Goal: Book appointment/travel/reservation

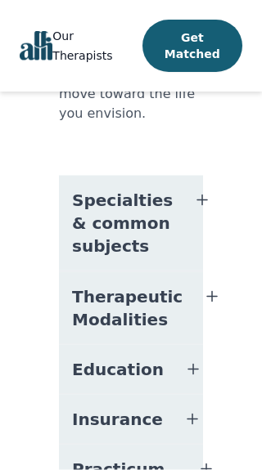
scroll to position [1398, 0]
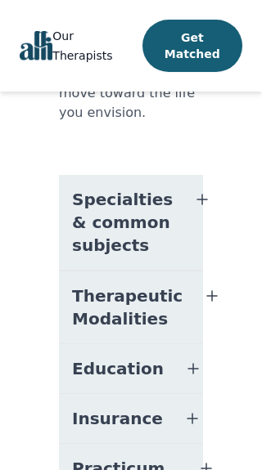
click at [145, 188] on span "Specialties & common subjects" at bounding box center [122, 222] width 101 height 69
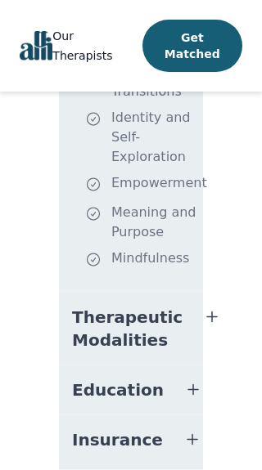
scroll to position [1904, 0]
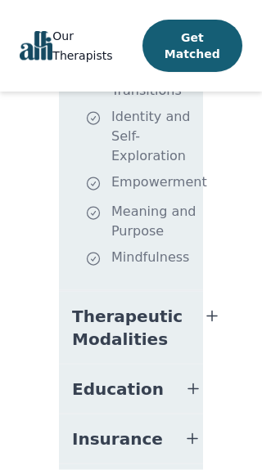
click at [172, 292] on button "Therapeutic Modalities" at bounding box center [131, 328] width 144 height 72
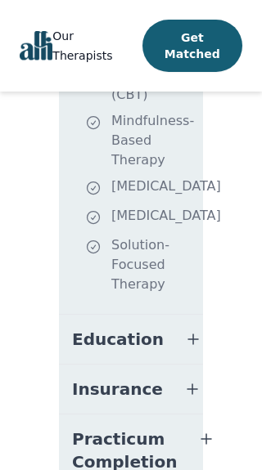
scroll to position [2271, 0]
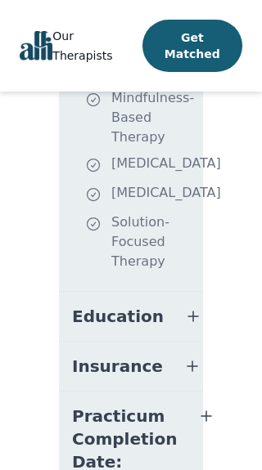
click at [167, 294] on button "Education" at bounding box center [131, 316] width 144 height 49
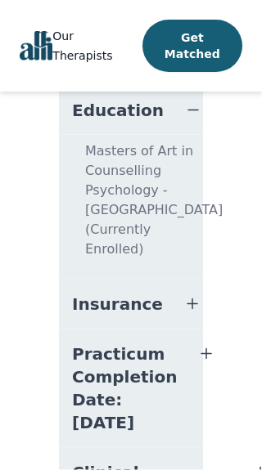
scroll to position [2478, 0]
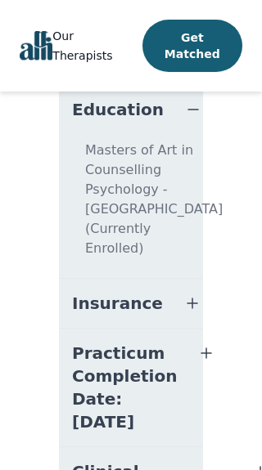
click at [166, 311] on button "Insurance" at bounding box center [131, 303] width 144 height 49
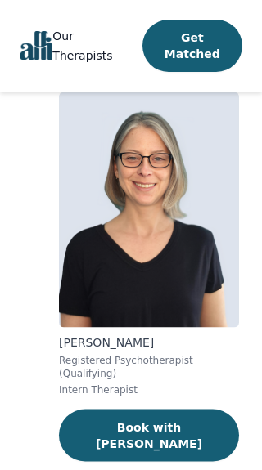
scroll to position [40, 0]
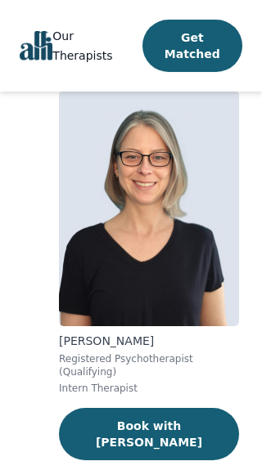
click at [173, 423] on button "Book with [PERSON_NAME]" at bounding box center [149, 434] width 180 height 52
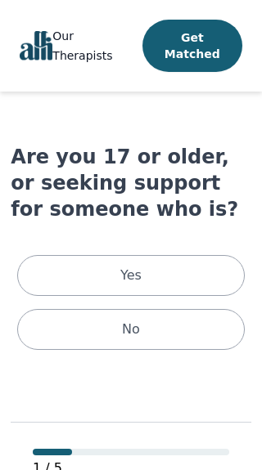
click at [195, 279] on div "Yes" at bounding box center [130, 275] width 226 height 41
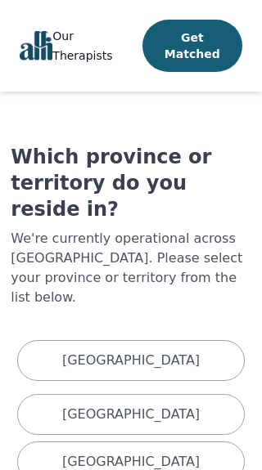
click at [152, 452] on p "[GEOGRAPHIC_DATA]" at bounding box center [130, 462] width 137 height 20
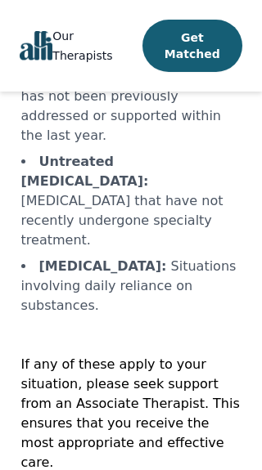
scroll to position [566, 0]
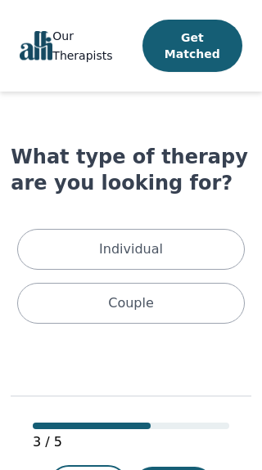
click at [197, 251] on div "Individual" at bounding box center [130, 249] width 226 height 41
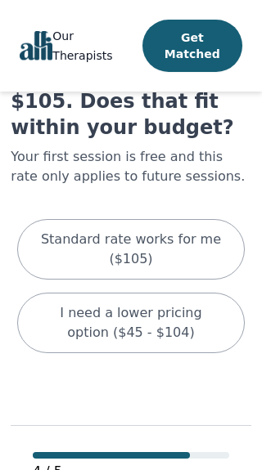
scroll to position [106, 0]
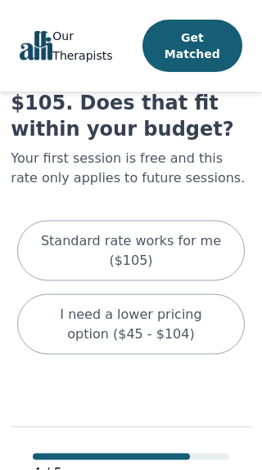
click at [187, 249] on p "Standard rate works for me ($105)" at bounding box center [131, 250] width 186 height 39
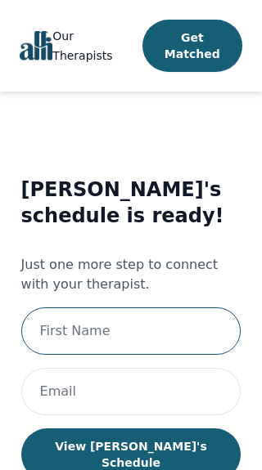
click at [172, 343] on input "text" at bounding box center [131, 330] width 220 height 47
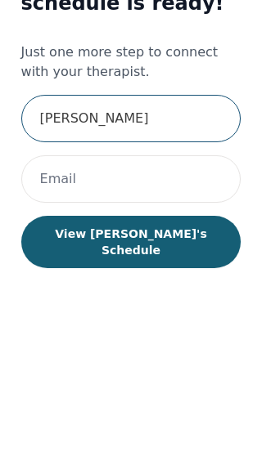
type input "[PERSON_NAME]"
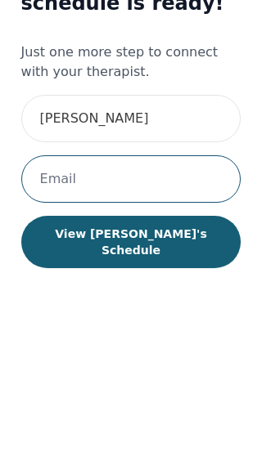
click at [115, 350] on input "email" at bounding box center [131, 373] width 220 height 47
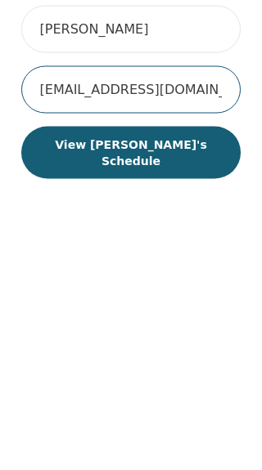
type input "[EMAIL_ADDRESS][DOMAIN_NAME]"
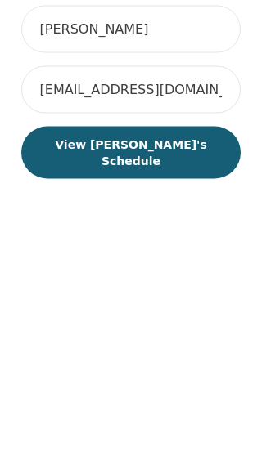
click at [187, 359] on button "View Meghan's Schedule" at bounding box center [131, 385] width 220 height 52
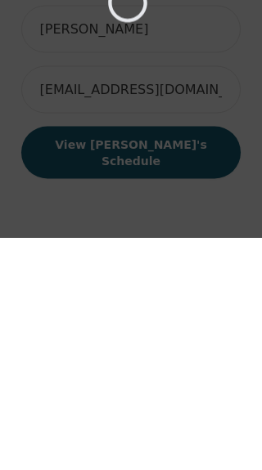
scroll to position [18, 0]
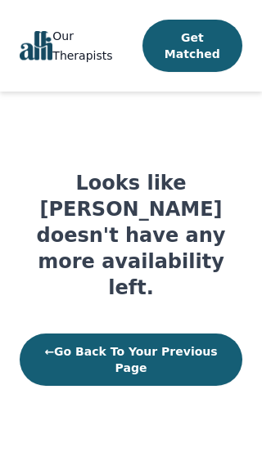
click at [194, 334] on button "← Go Back To Your Previous Page" at bounding box center [131, 360] width 222 height 52
click at [175, 334] on button "← Go Back To Your Previous Page" at bounding box center [131, 360] width 222 height 52
click at [169, 334] on button "← Go Back To Your Previous Page" at bounding box center [131, 360] width 222 height 52
click at [136, 344] on button "← Go Back To Your Previous Page" at bounding box center [131, 360] width 222 height 52
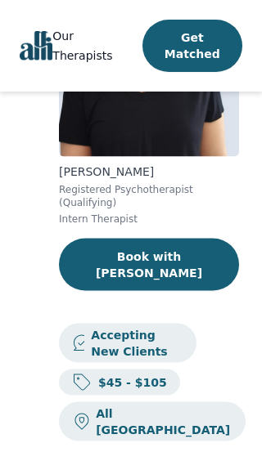
scroll to position [210, 0]
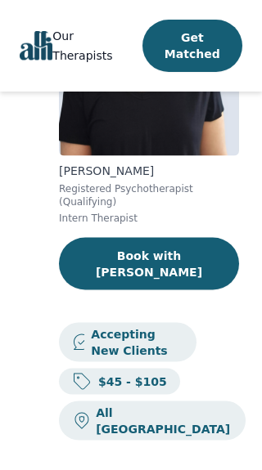
click at [167, 326] on p "Accepting New Clients" at bounding box center [133, 342] width 99 height 33
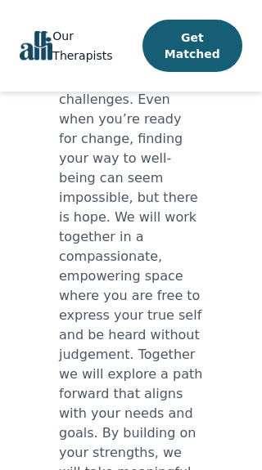
scroll to position [916, 0]
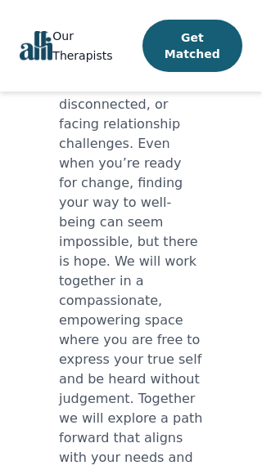
click at [207, 45] on button "Get Matched" at bounding box center [192, 46] width 100 height 52
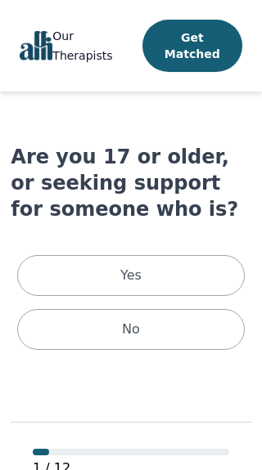
click at [209, 271] on div "Yes" at bounding box center [130, 275] width 226 height 41
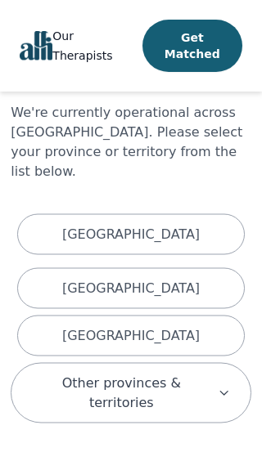
scroll to position [168, 0]
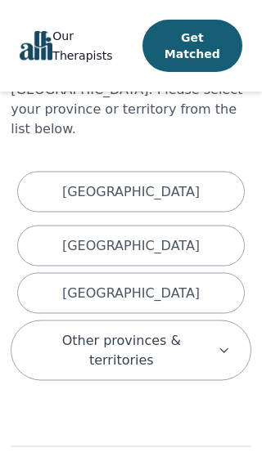
click at [186, 273] on div "[GEOGRAPHIC_DATA]" at bounding box center [130, 293] width 226 height 41
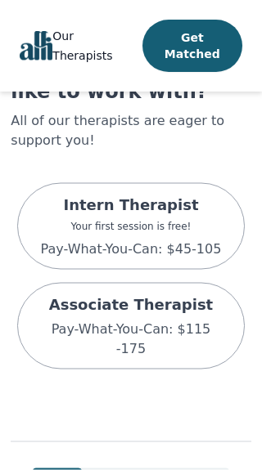
scroll to position [132, 0]
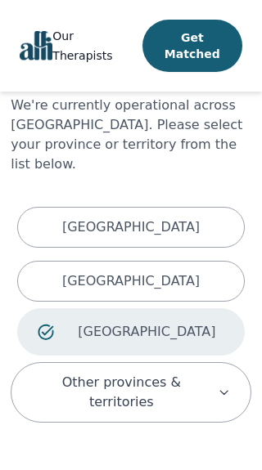
scroll to position [32, 0]
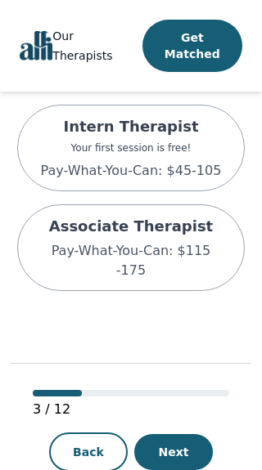
scroll to position [217, 0]
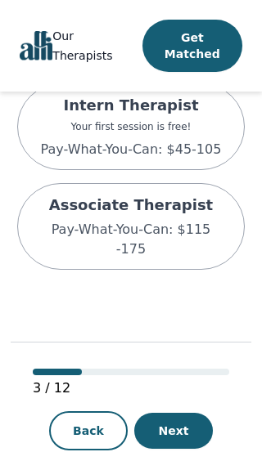
click at [189, 222] on p "Pay-What-You-Can: $115 -175" at bounding box center [131, 239] width 186 height 39
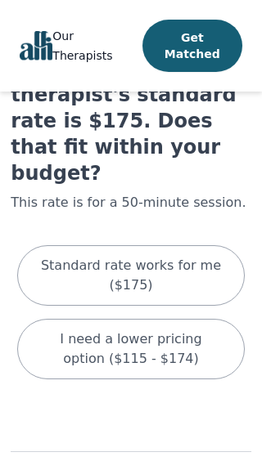
scroll to position [106, 0]
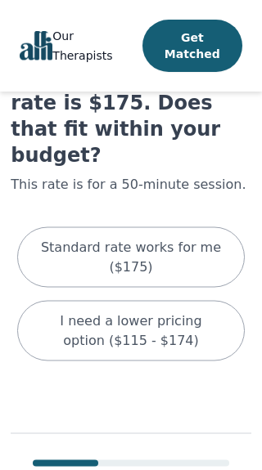
click at [184, 311] on p "I need a lower pricing option ($115 - $174)" at bounding box center [131, 330] width 186 height 39
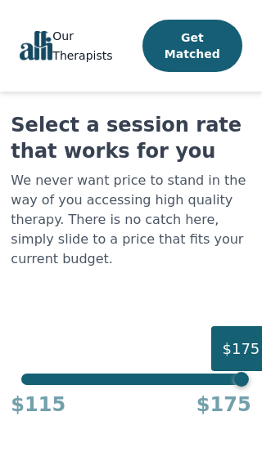
scroll to position [32, 6]
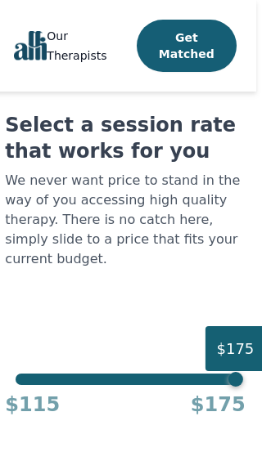
click at [65, 385] on div "$115 $175" at bounding box center [125, 401] width 240 height 33
click at [241, 372] on div "$175" at bounding box center [234, 379] width 15 height 15
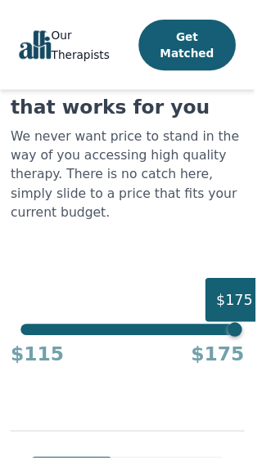
scroll to position [73, 0]
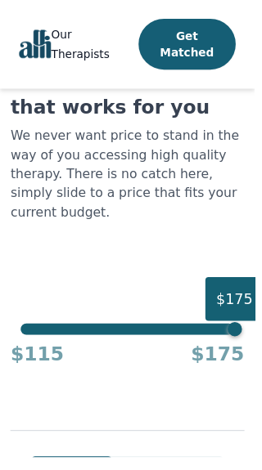
click at [119, 311] on div "Select a session rate that works for you We never want price to stand in the wa…" at bounding box center [131, 224] width 240 height 306
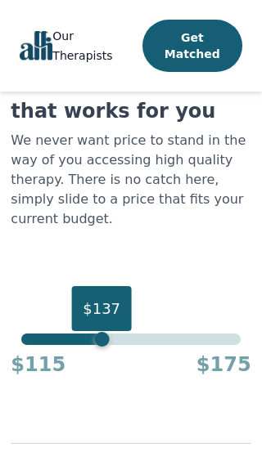
click at [100, 311] on div "$137" at bounding box center [101, 308] width 60 height 45
click at [104, 293] on div "$137" at bounding box center [101, 308] width 60 height 45
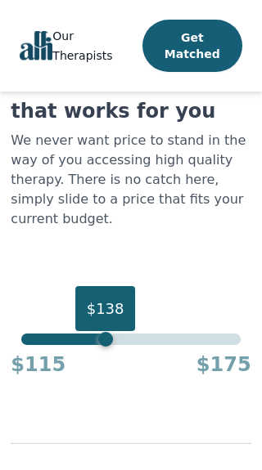
click at [98, 332] on div "$138" at bounding box center [105, 339] width 15 height 15
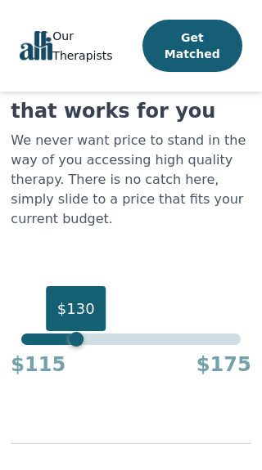
click at [69, 332] on div "$130" at bounding box center [76, 339] width 15 height 15
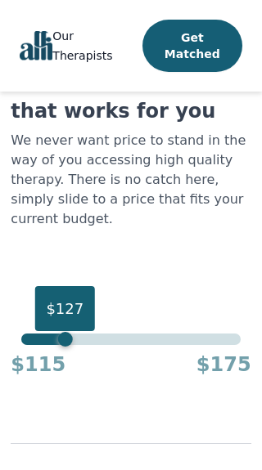
click at [57, 332] on div "$127" at bounding box center [64, 339] width 15 height 15
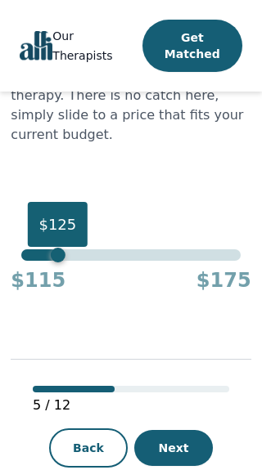
scroll to position [168, 0]
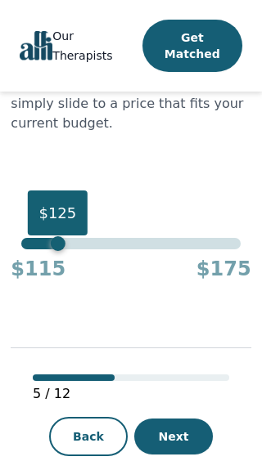
click at [195, 423] on button "Next" at bounding box center [173, 437] width 78 height 36
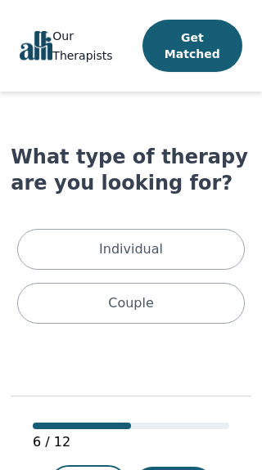
click at [216, 255] on div "Individual" at bounding box center [130, 249] width 226 height 41
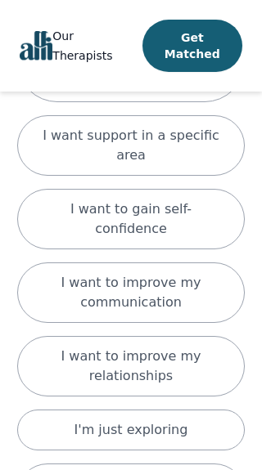
scroll to position [611, 0]
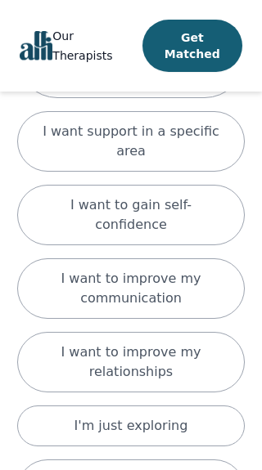
click at [179, 342] on p "I want to improve my relationships" at bounding box center [131, 361] width 186 height 39
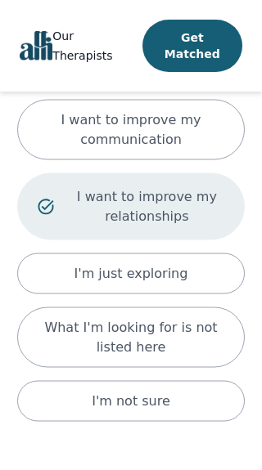
scroll to position [817, 0]
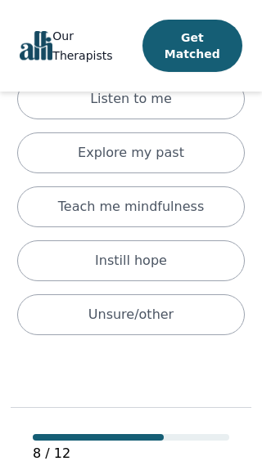
scroll to position [32, 0]
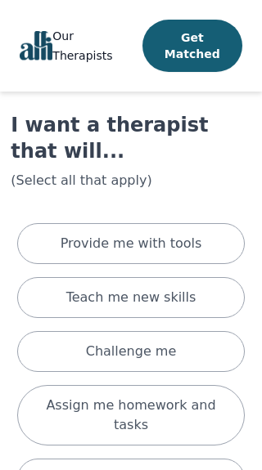
click at [194, 256] on div "Provide me with tools" at bounding box center [130, 243] width 226 height 41
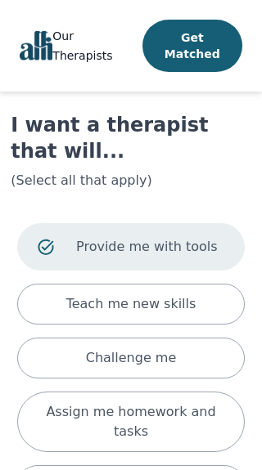
click at [193, 315] on div "Teach me new skills" at bounding box center [130, 304] width 226 height 41
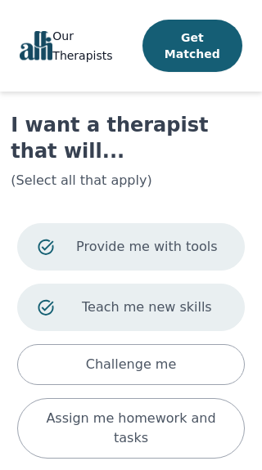
click at [177, 371] on div "Challenge me" at bounding box center [130, 364] width 226 height 41
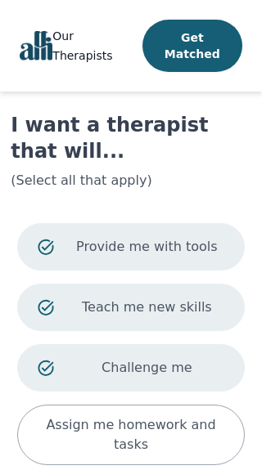
click at [120, 437] on p "Assign me homework and tasks" at bounding box center [131, 434] width 186 height 39
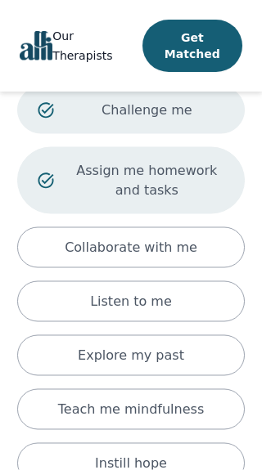
scroll to position [290, 0]
click at [206, 306] on div "Listen to me" at bounding box center [130, 300] width 226 height 41
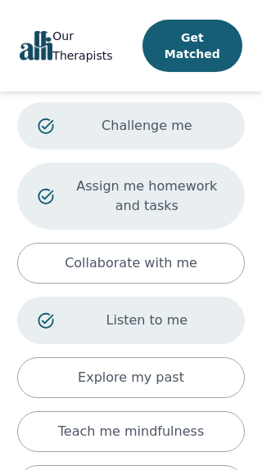
scroll to position [273, 0]
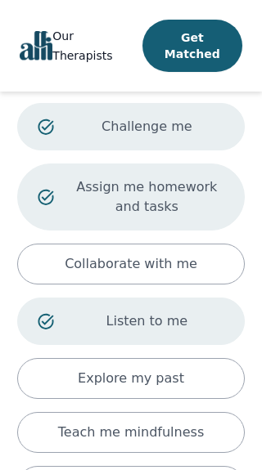
click at [218, 270] on div "Collaborate with me" at bounding box center [130, 264] width 226 height 41
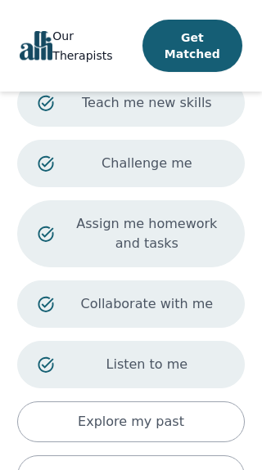
scroll to position [235, 0]
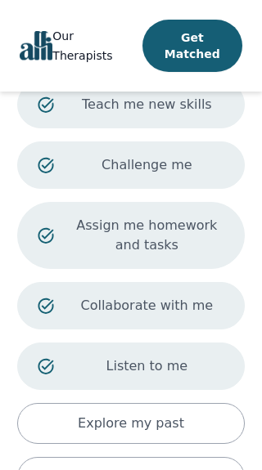
click at [212, 229] on p "Assign me homework and tasks" at bounding box center [146, 235] width 154 height 39
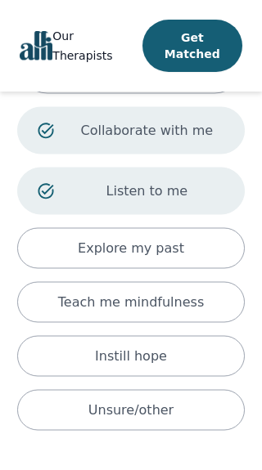
scroll to position [405, 0]
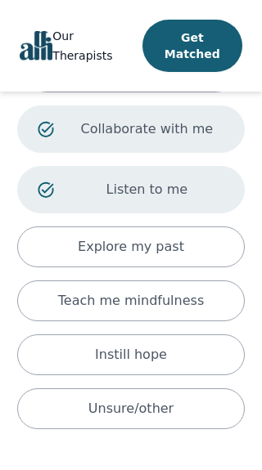
click at [193, 301] on p "Teach me mindfulness" at bounding box center [130, 301] width 145 height 20
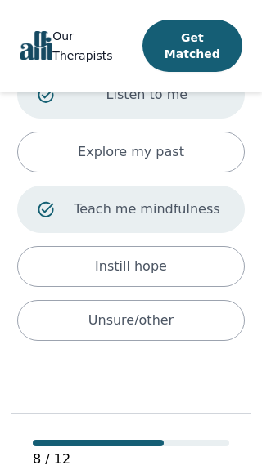
scroll to position [505, 0]
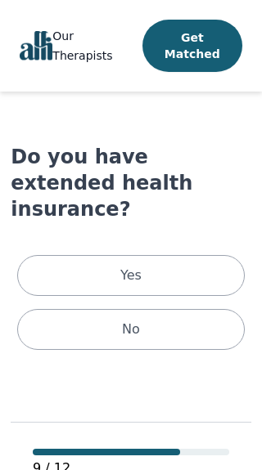
click at [181, 309] on div "No" at bounding box center [130, 329] width 226 height 41
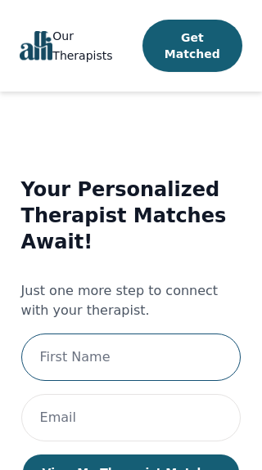
click at [181, 360] on input "text" at bounding box center [131, 357] width 220 height 47
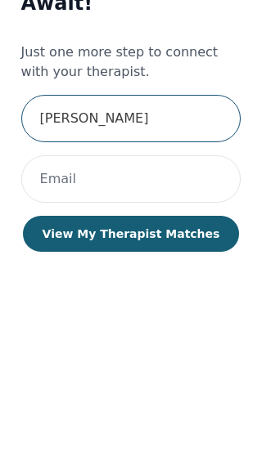
scroll to position [38, 0]
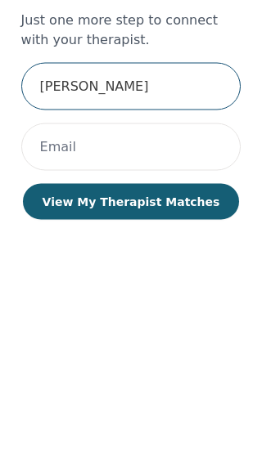
type input "[PERSON_NAME]"
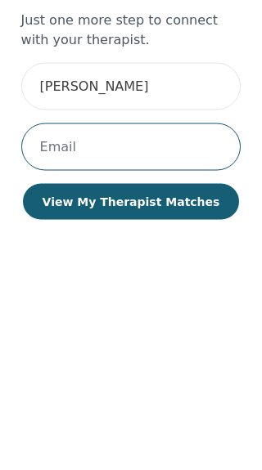
click at [128, 356] on input "email" at bounding box center [131, 379] width 220 height 47
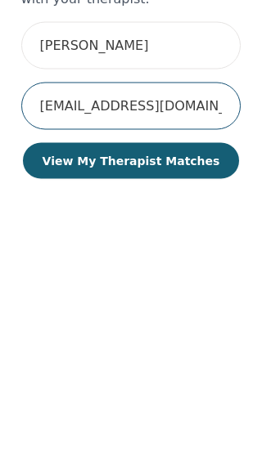
type input "[EMAIL_ADDRESS][DOMAIN_NAME]"
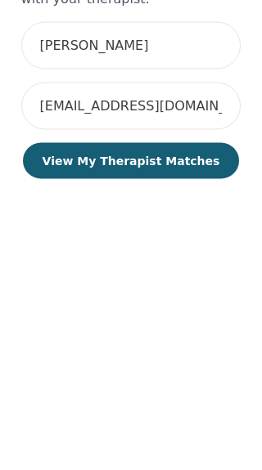
click at [209, 375] on button "View My Therapist Matches" at bounding box center [131, 393] width 217 height 36
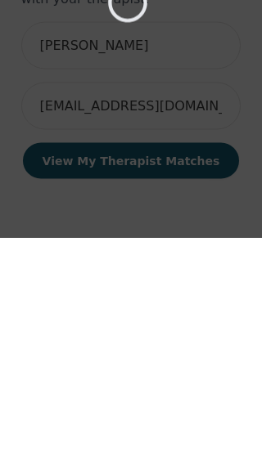
scroll to position [18, 0]
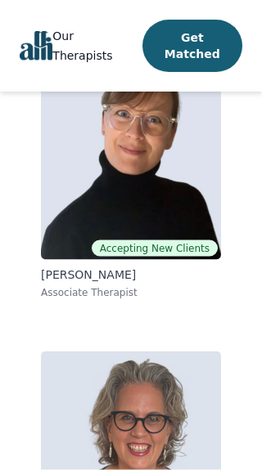
scroll to position [1080, 0]
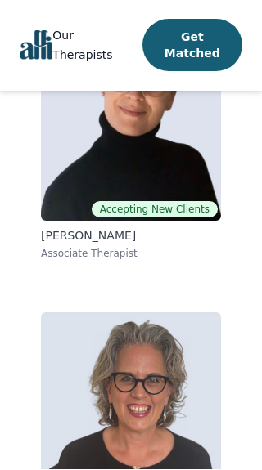
click at [163, 362] on img at bounding box center [131, 430] width 180 height 235
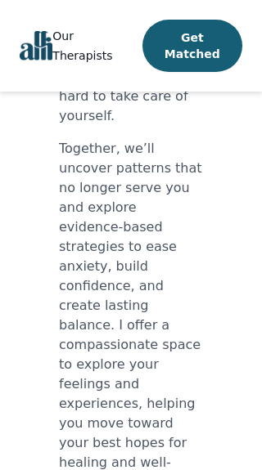
scroll to position [32, 0]
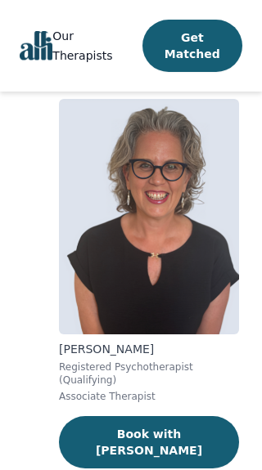
click at [178, 441] on button "Book with [PERSON_NAME]" at bounding box center [149, 442] width 180 height 52
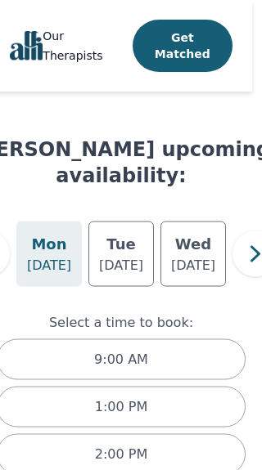
scroll to position [34, 26]
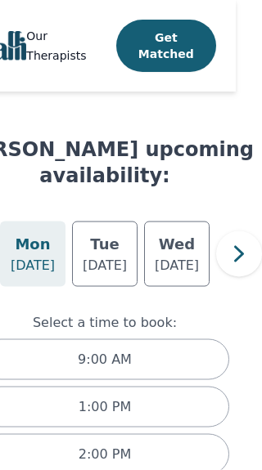
click at [241, 262] on icon "button" at bounding box center [238, 254] width 33 height 33
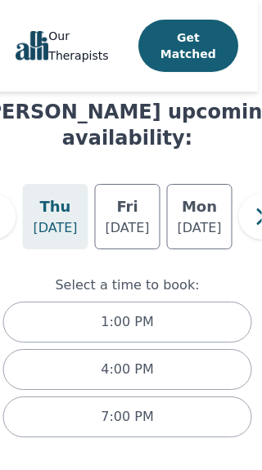
scroll to position [71, 1]
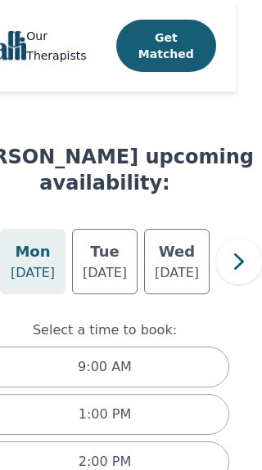
scroll to position [25, 26]
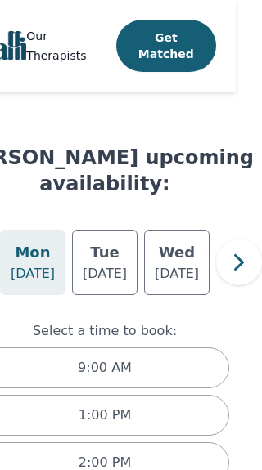
click at [229, 258] on icon "button" at bounding box center [238, 262] width 33 height 33
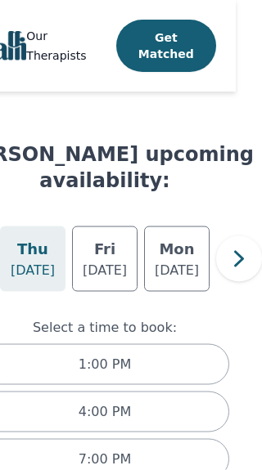
scroll to position [71, 26]
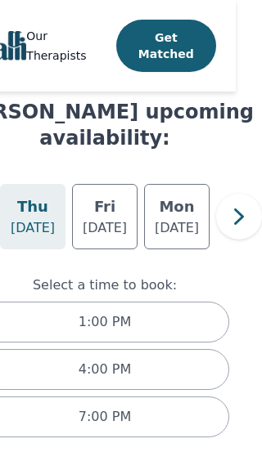
click at [232, 223] on icon "button" at bounding box center [238, 216] width 33 height 33
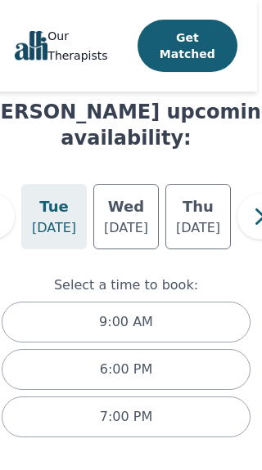
scroll to position [71, 0]
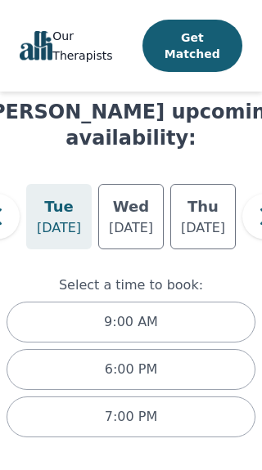
click at [60, 217] on h5 "Thu" at bounding box center [58, 206] width 31 height 23
click at [161, 316] on div "1:00 PM" at bounding box center [131, 322] width 248 height 41
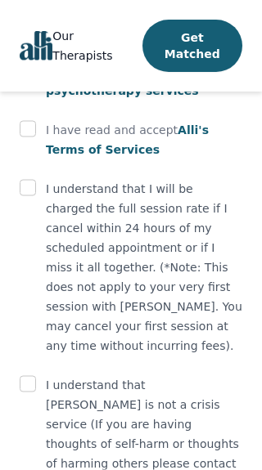
scroll to position [1241, 0]
